Goal: Task Accomplishment & Management: Use online tool/utility

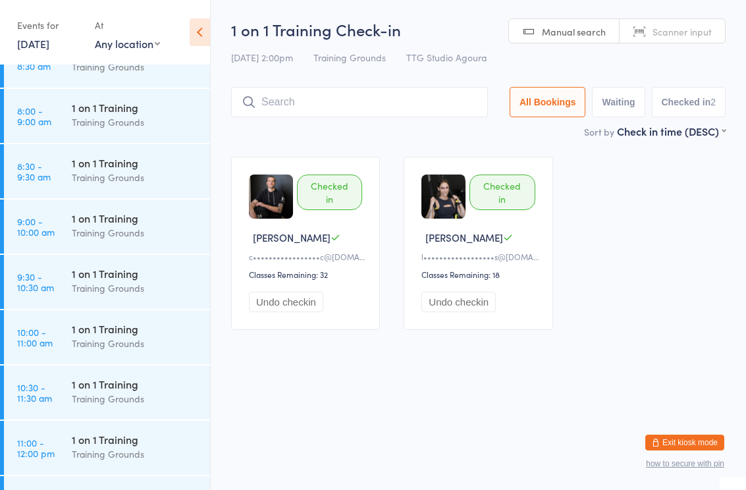
scroll to position [434, 0]
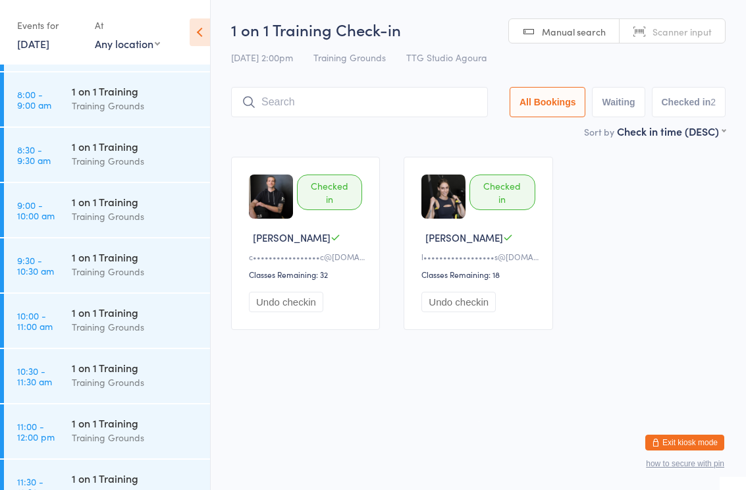
click at [99, 321] on div "Training Grounds" at bounding box center [135, 326] width 127 height 15
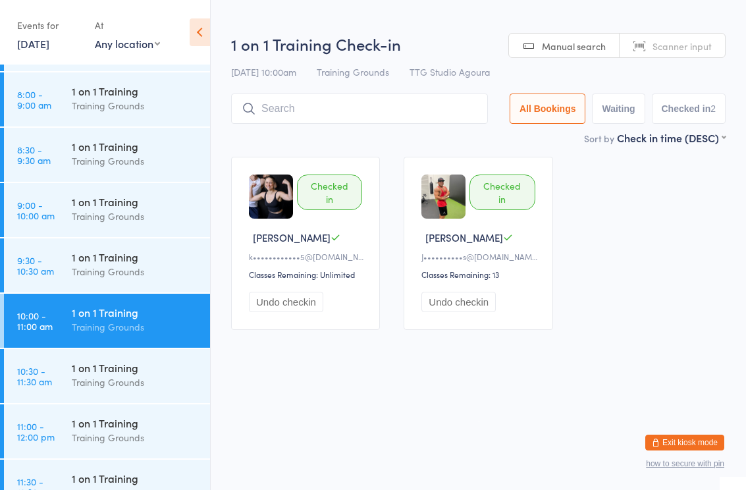
click at [295, 118] on input "search" at bounding box center [359, 108] width 257 height 30
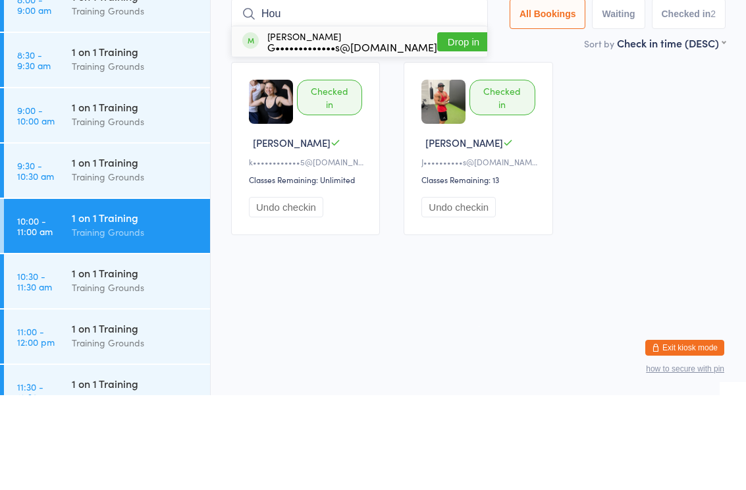
type input "Hou"
click at [342, 136] on div "G•••••••••••••s@[DOMAIN_NAME]" at bounding box center [352, 141] width 170 height 11
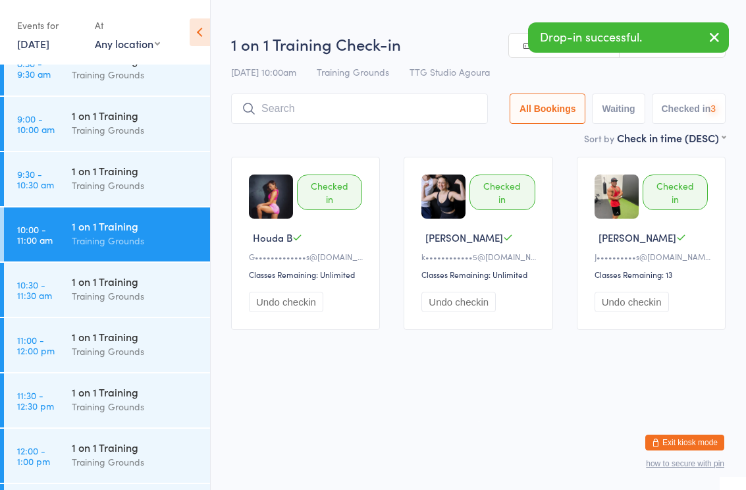
scroll to position [551, 0]
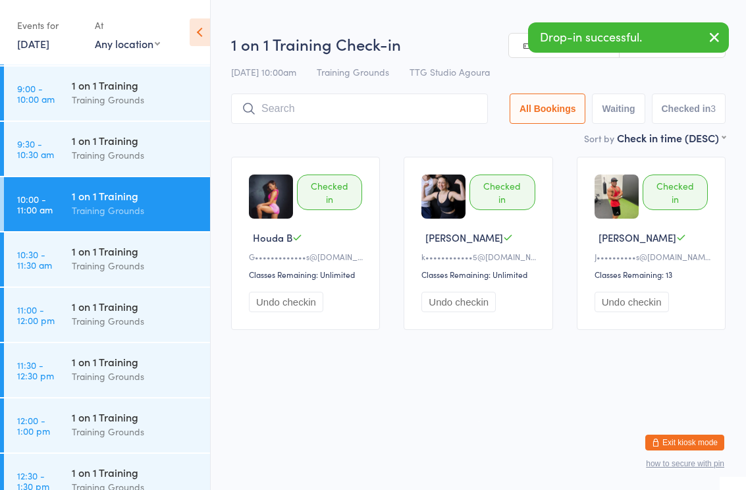
click at [107, 317] on div "Training Grounds" at bounding box center [135, 320] width 127 height 15
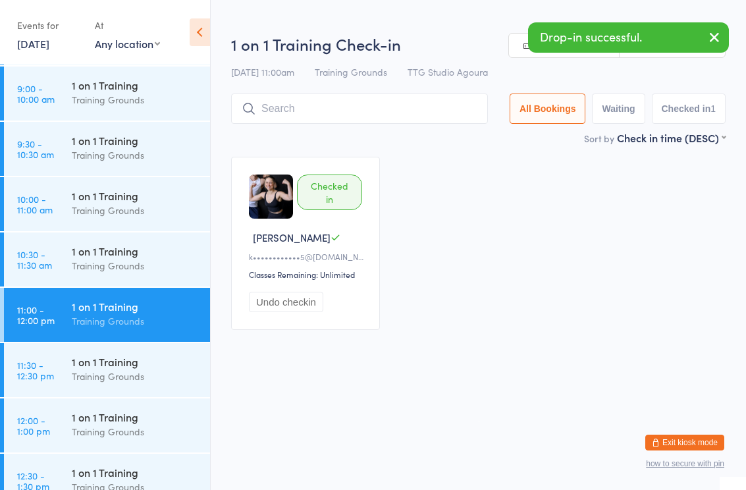
click at [295, 117] on input "search" at bounding box center [359, 108] width 257 height 30
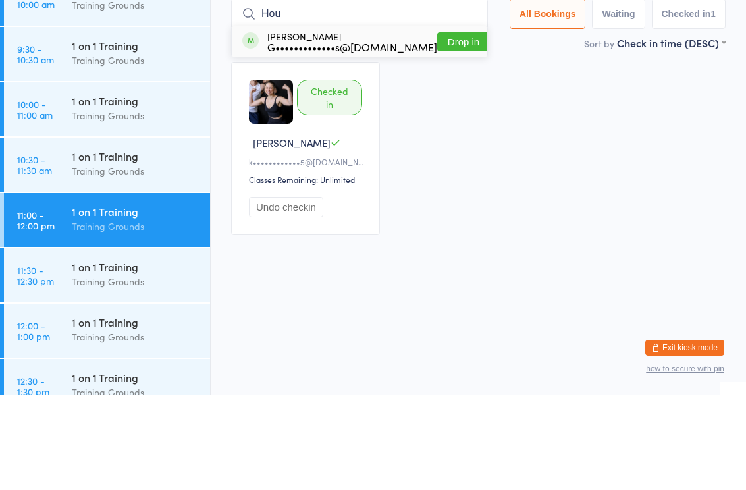
type input "Hou"
click at [325, 136] on div "G•••••••••••••s@[DOMAIN_NAME]" at bounding box center [352, 141] width 170 height 11
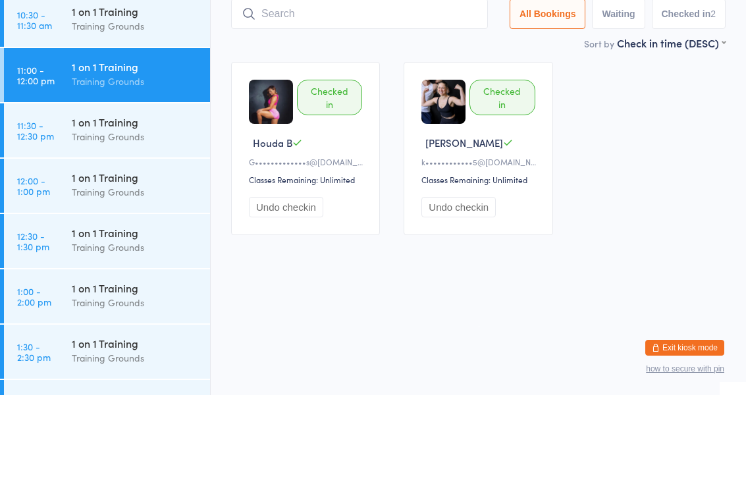
scroll to position [696, 0]
click at [117, 278] on div "Training Grounds" at bounding box center [135, 285] width 127 height 15
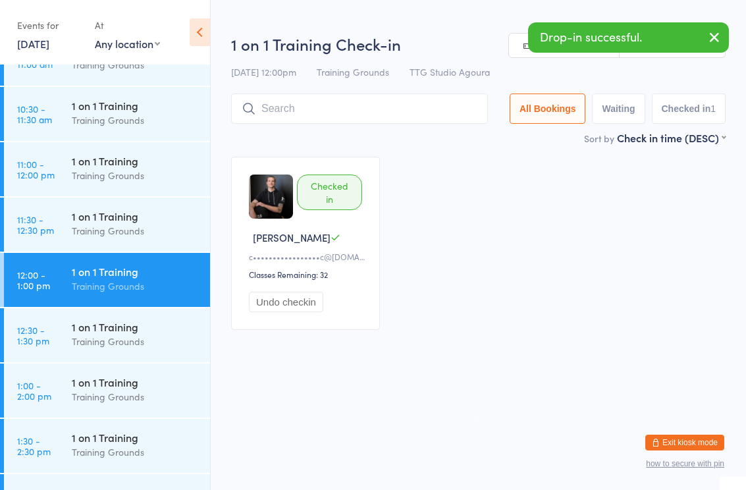
click at [285, 111] on input "search" at bounding box center [359, 108] width 257 height 30
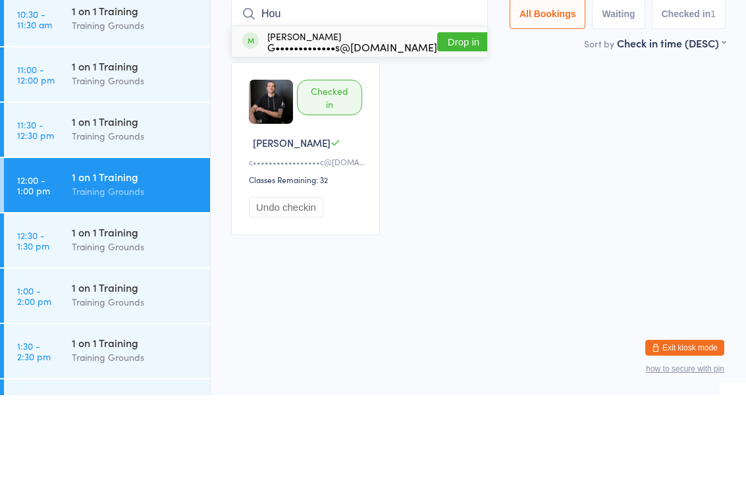
type input "Hou"
click at [347, 136] on div "G•••••••••••••s@[DOMAIN_NAME]" at bounding box center [352, 141] width 170 height 11
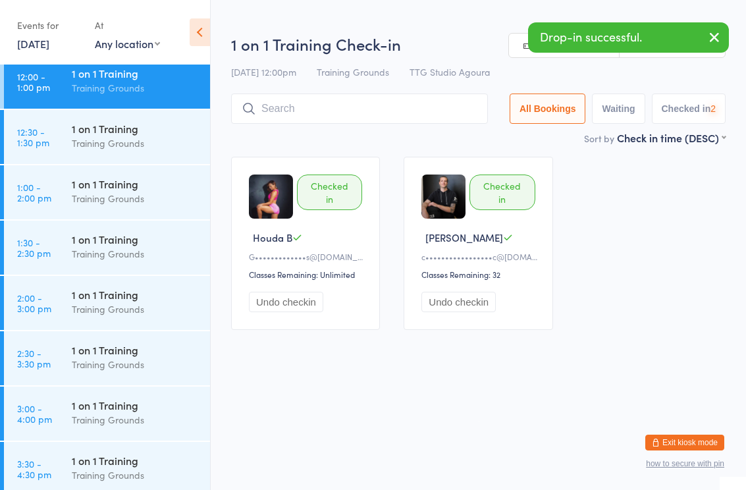
scroll to position [898, 0]
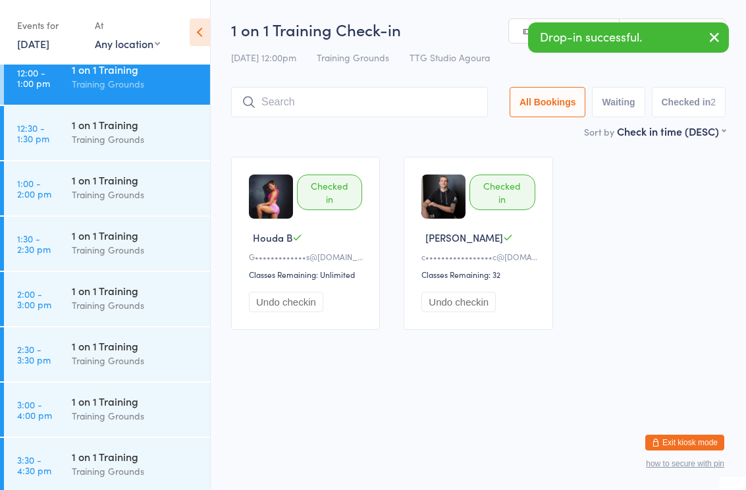
click at [118, 184] on div "1 on 1 Training" at bounding box center [135, 179] width 127 height 14
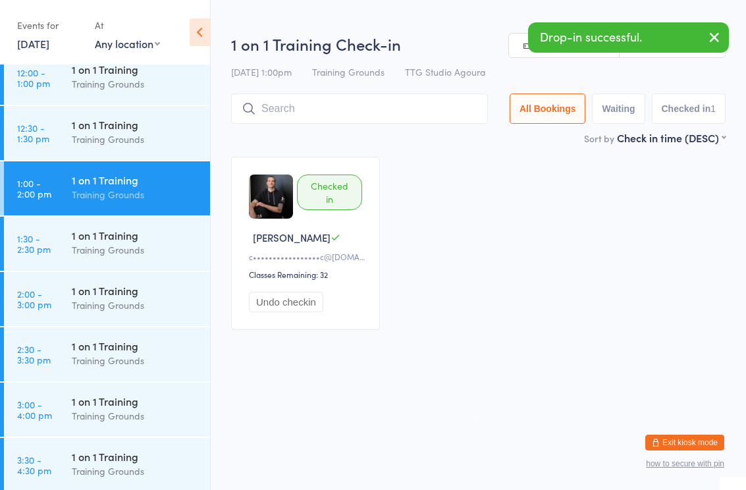
click at [289, 111] on input "search" at bounding box center [359, 108] width 257 height 30
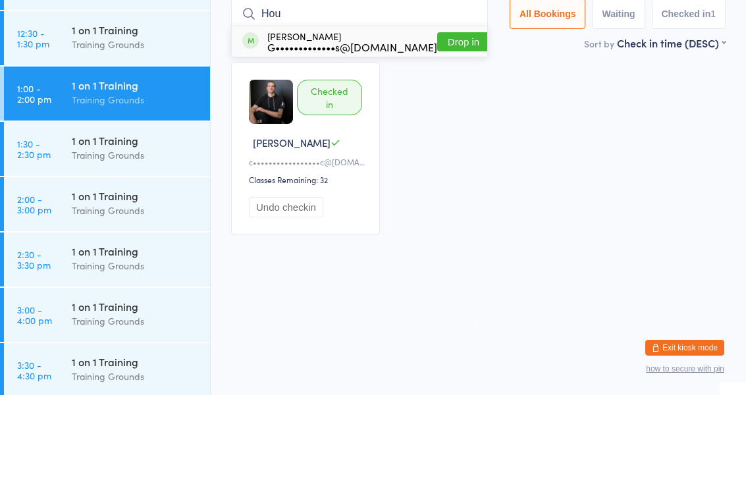
type input "Hou"
click at [353, 136] on div "G•••••••••••••s@[DOMAIN_NAME]" at bounding box center [352, 141] width 170 height 11
